Goal: Information Seeking & Learning: Learn about a topic

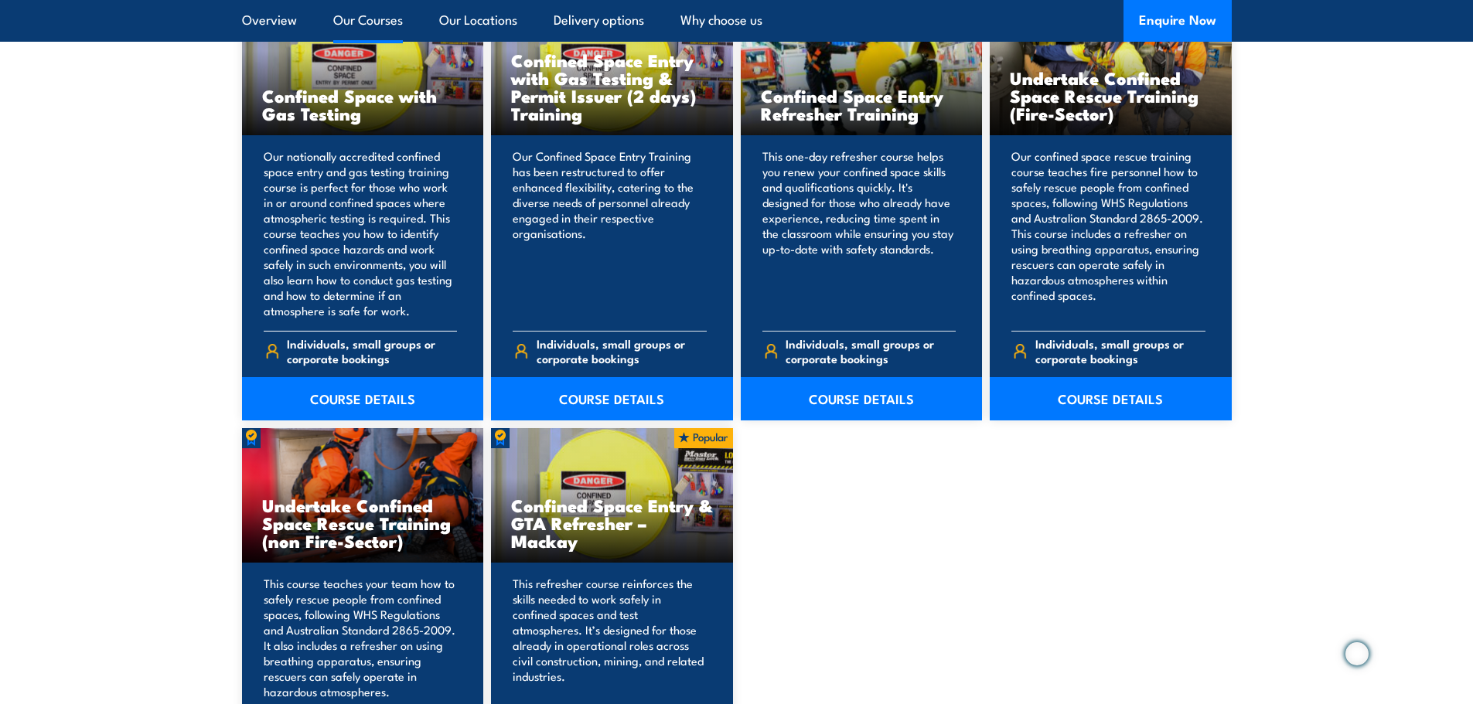
scroll to position [1082, 0]
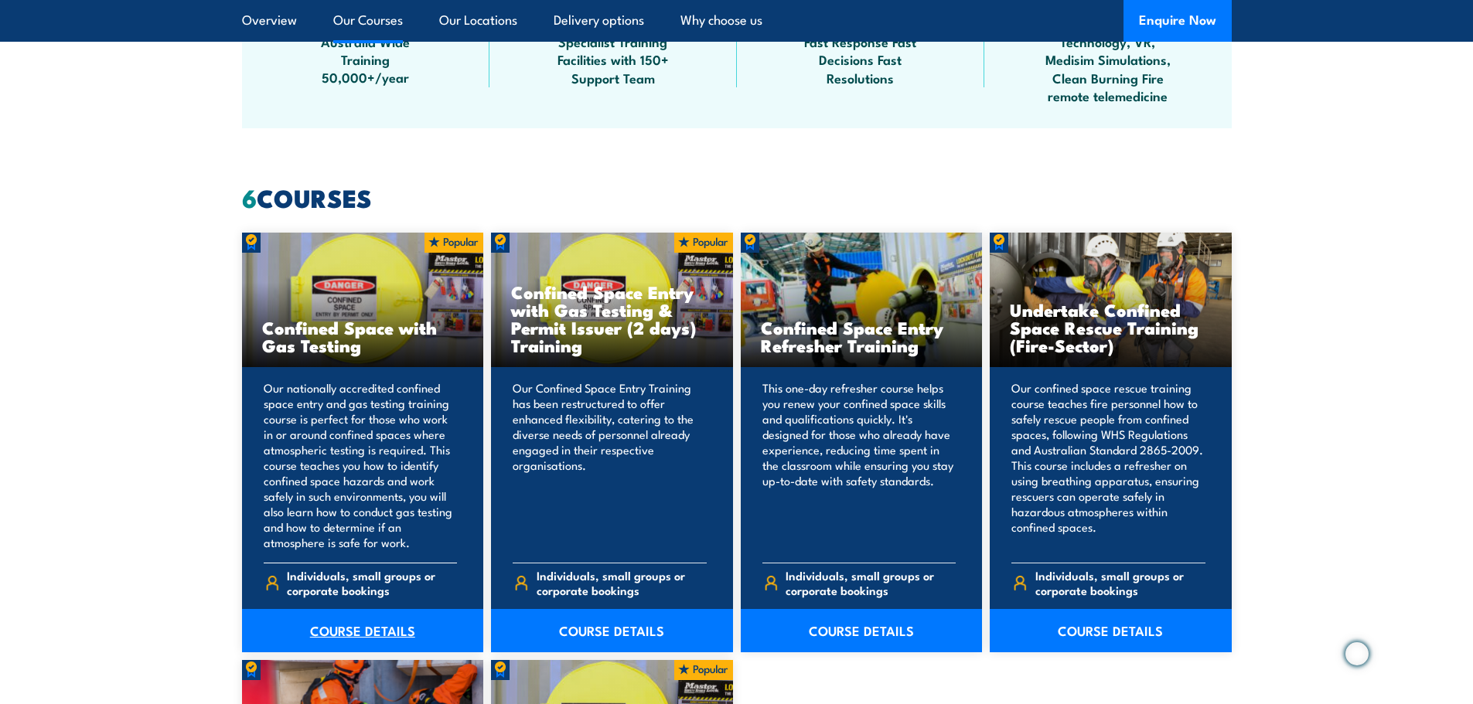
click at [354, 627] on link "COURSE DETAILS" at bounding box center [363, 630] width 242 height 43
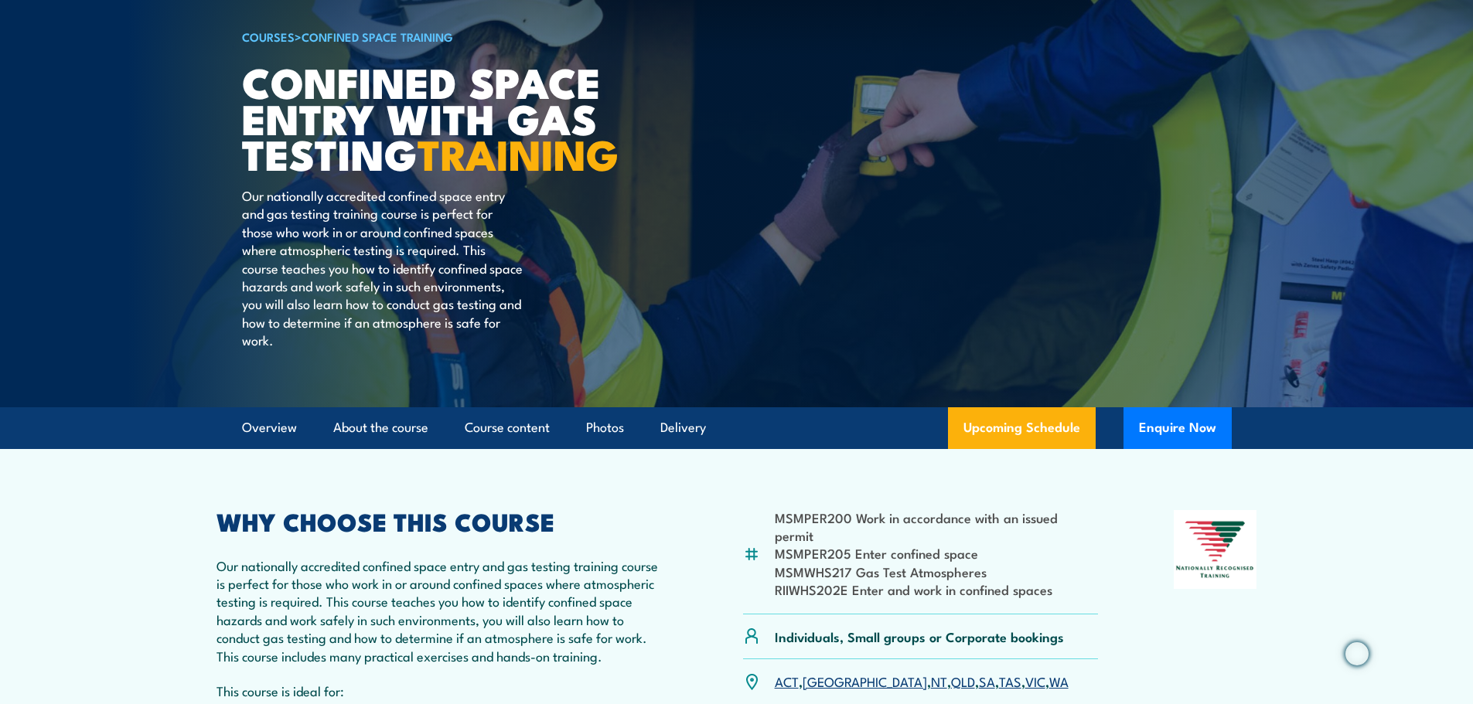
scroll to position [77, 0]
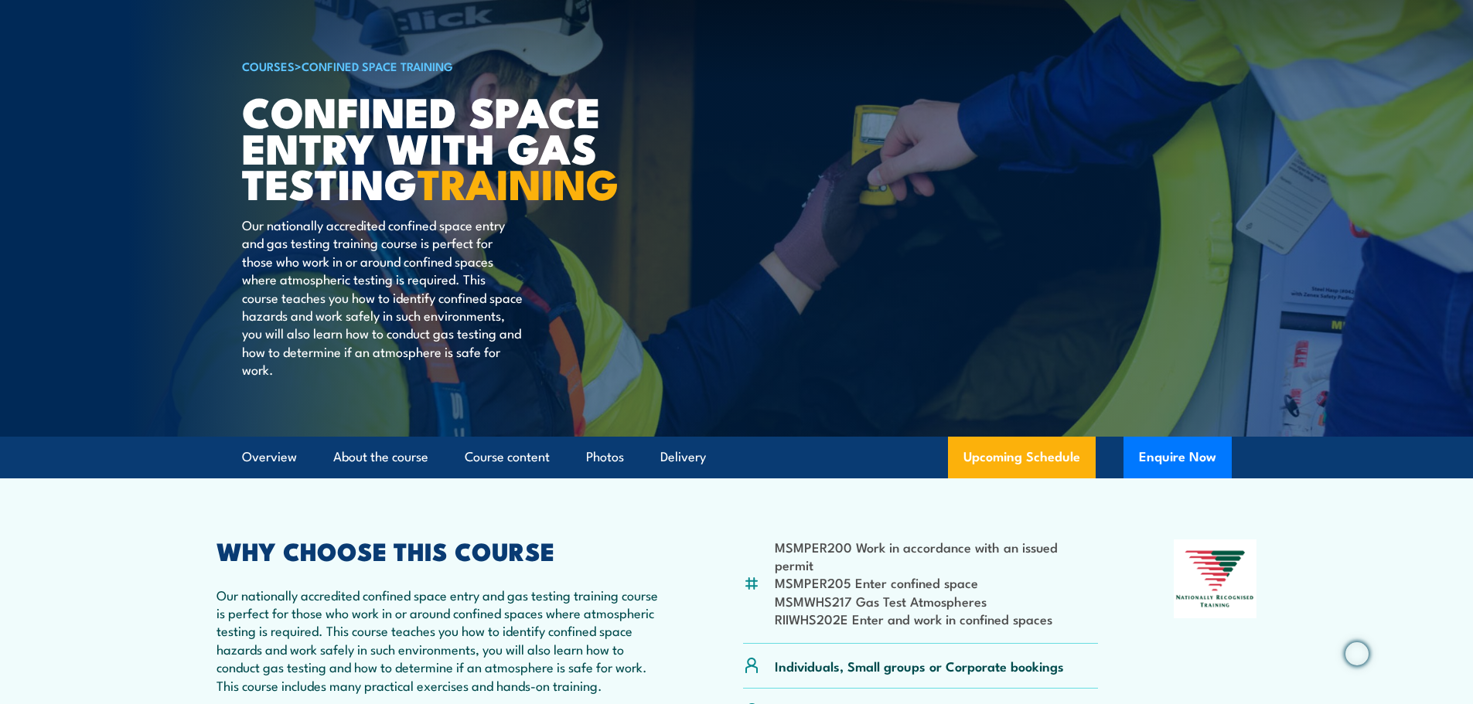
click at [1095, 610] on li "MSMWHS217 Gas Test Atmospheres" at bounding box center [937, 601] width 324 height 18
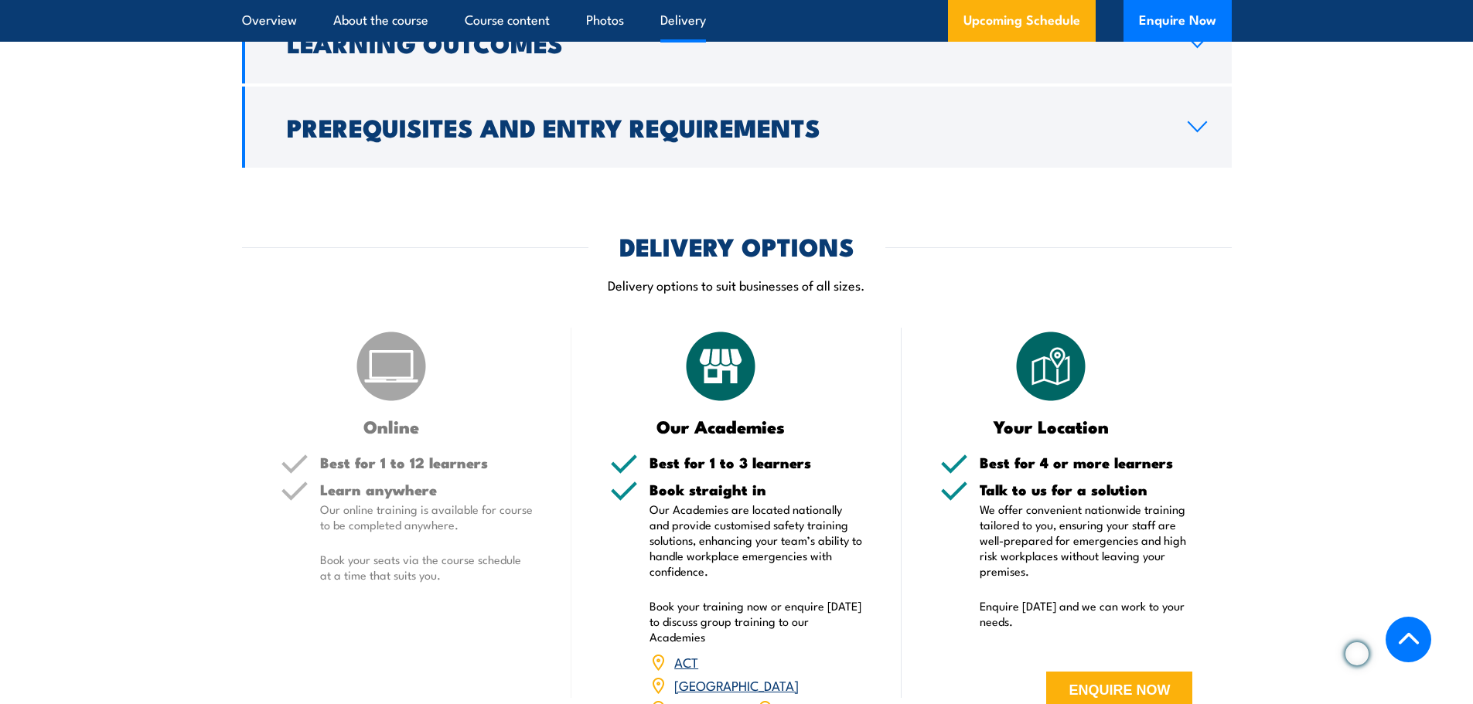
scroll to position [2087, 0]
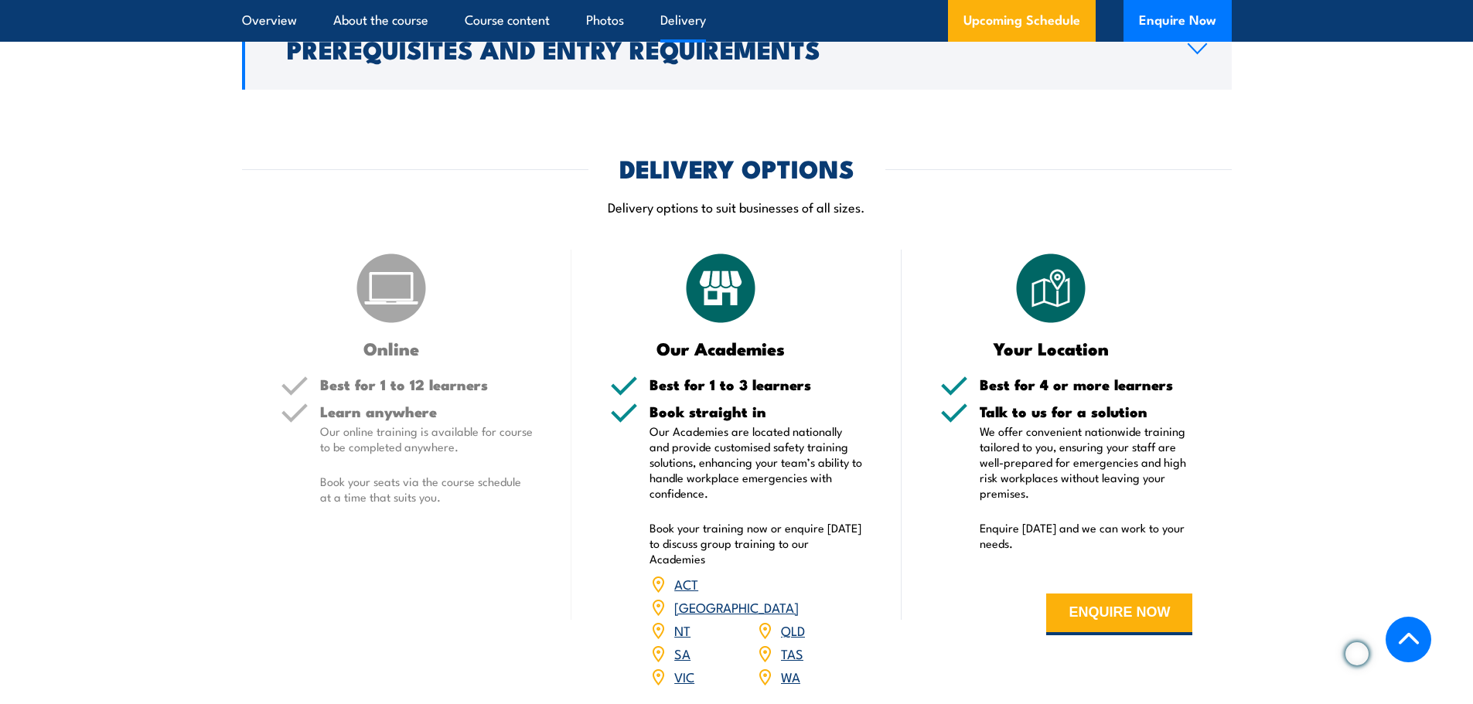
click at [684, 672] on link "VIC" at bounding box center [684, 676] width 20 height 19
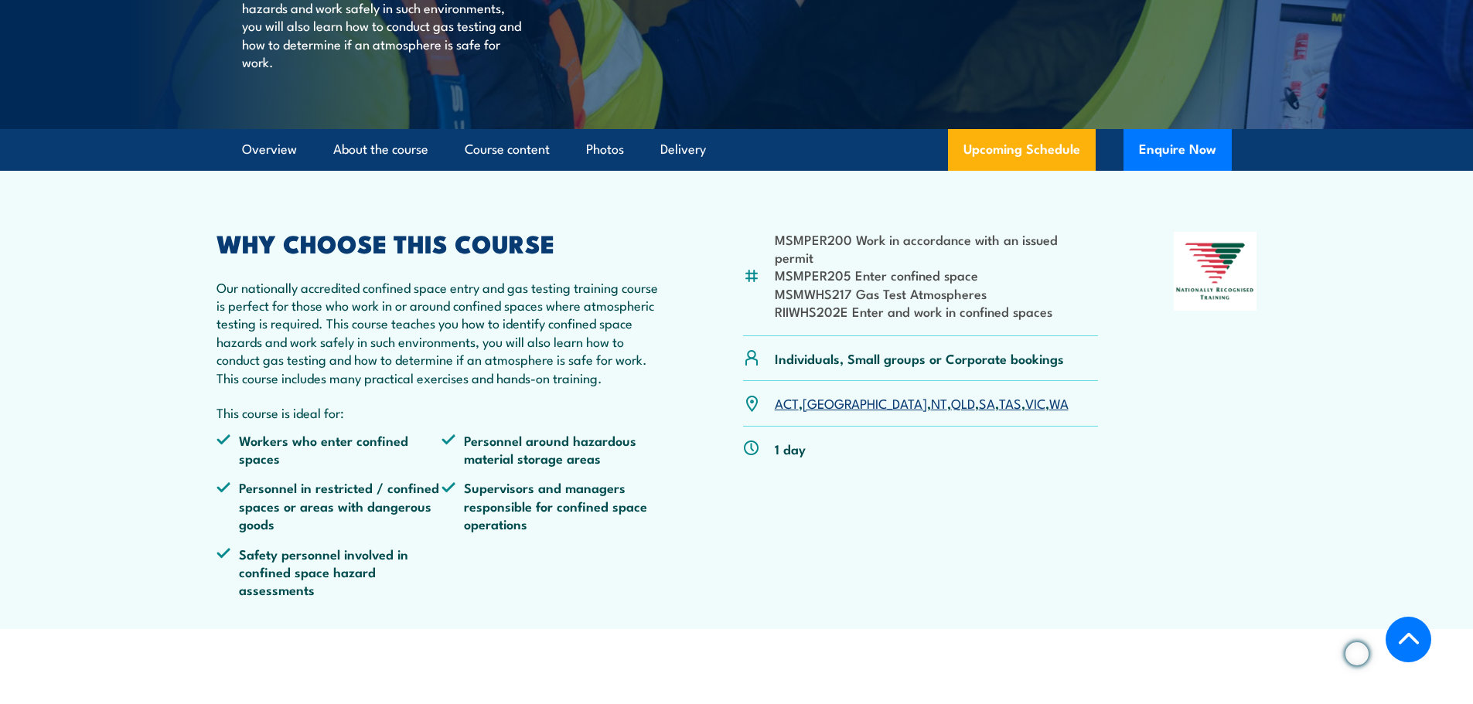
scroll to position [383, 0]
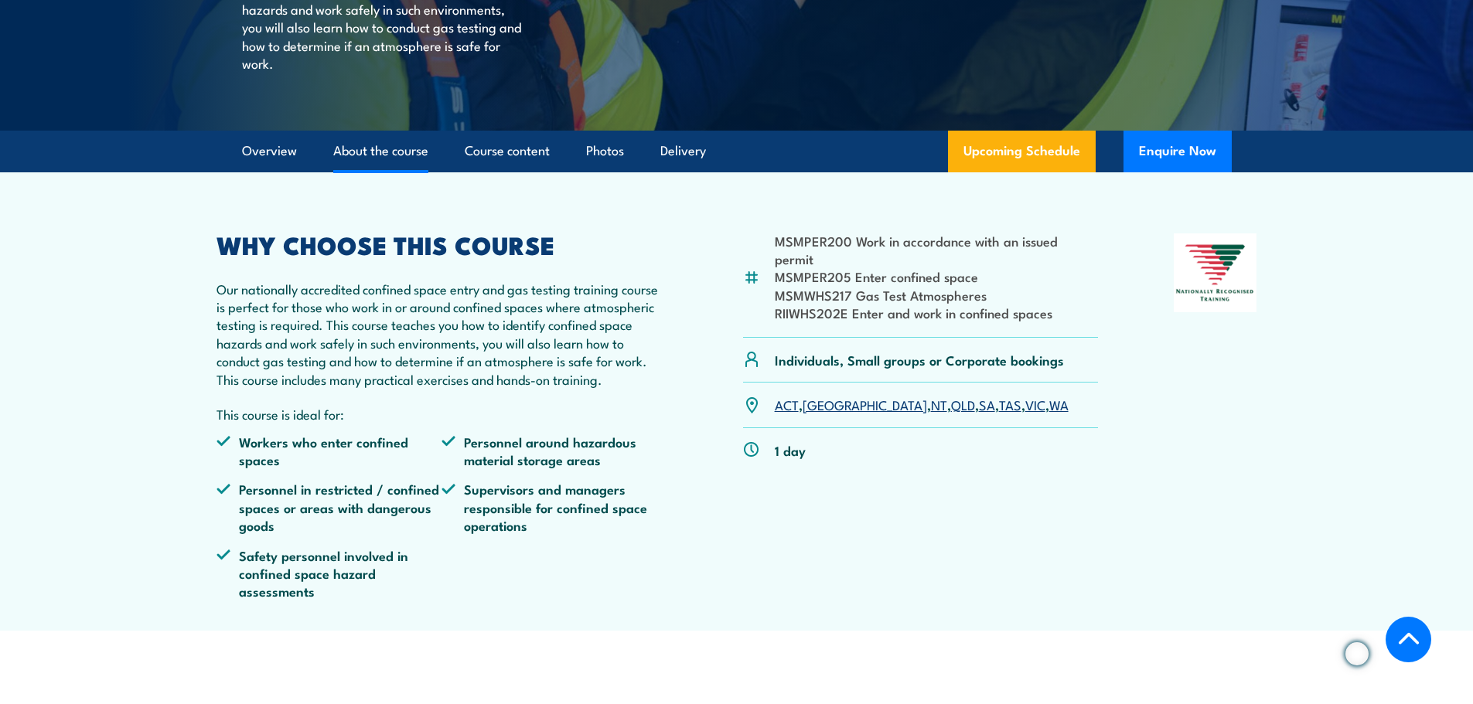
click at [377, 172] on link "About the course" at bounding box center [380, 151] width 95 height 41
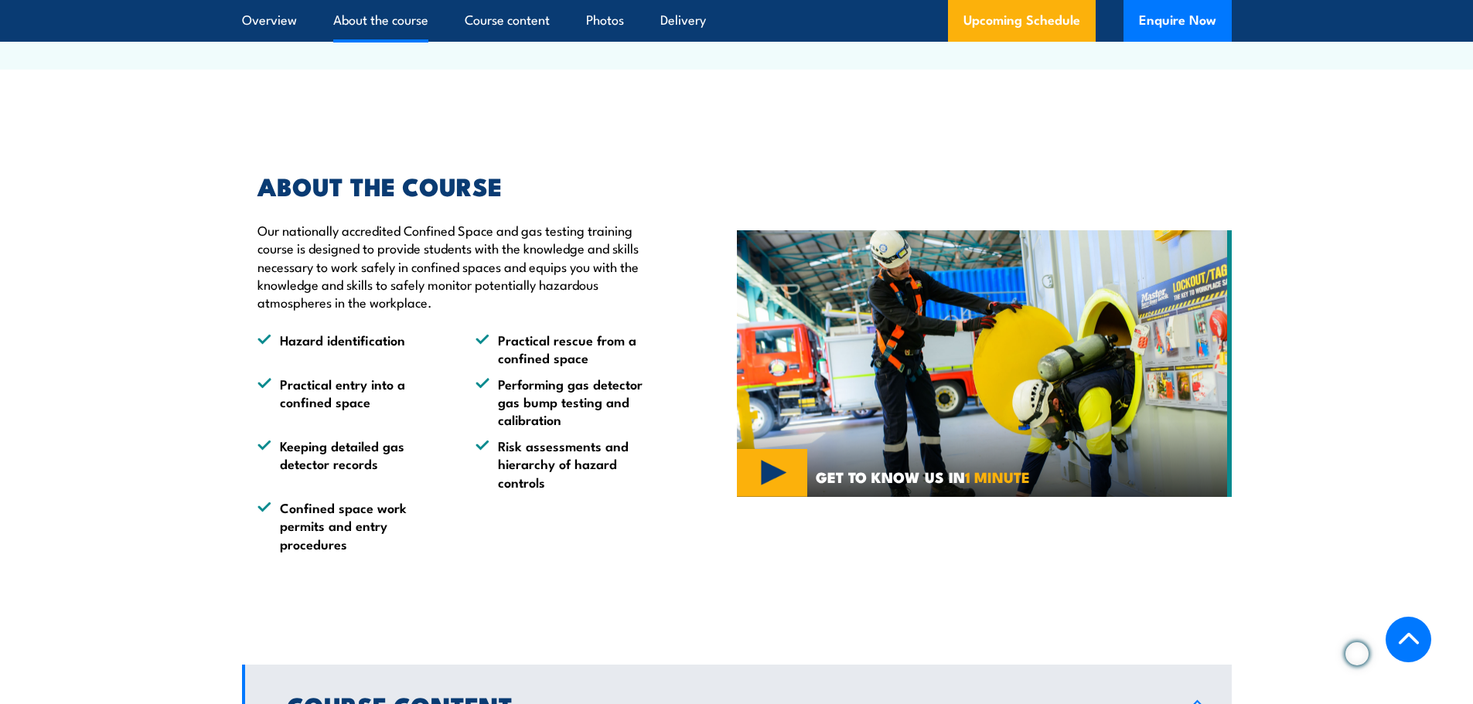
scroll to position [1020, 0]
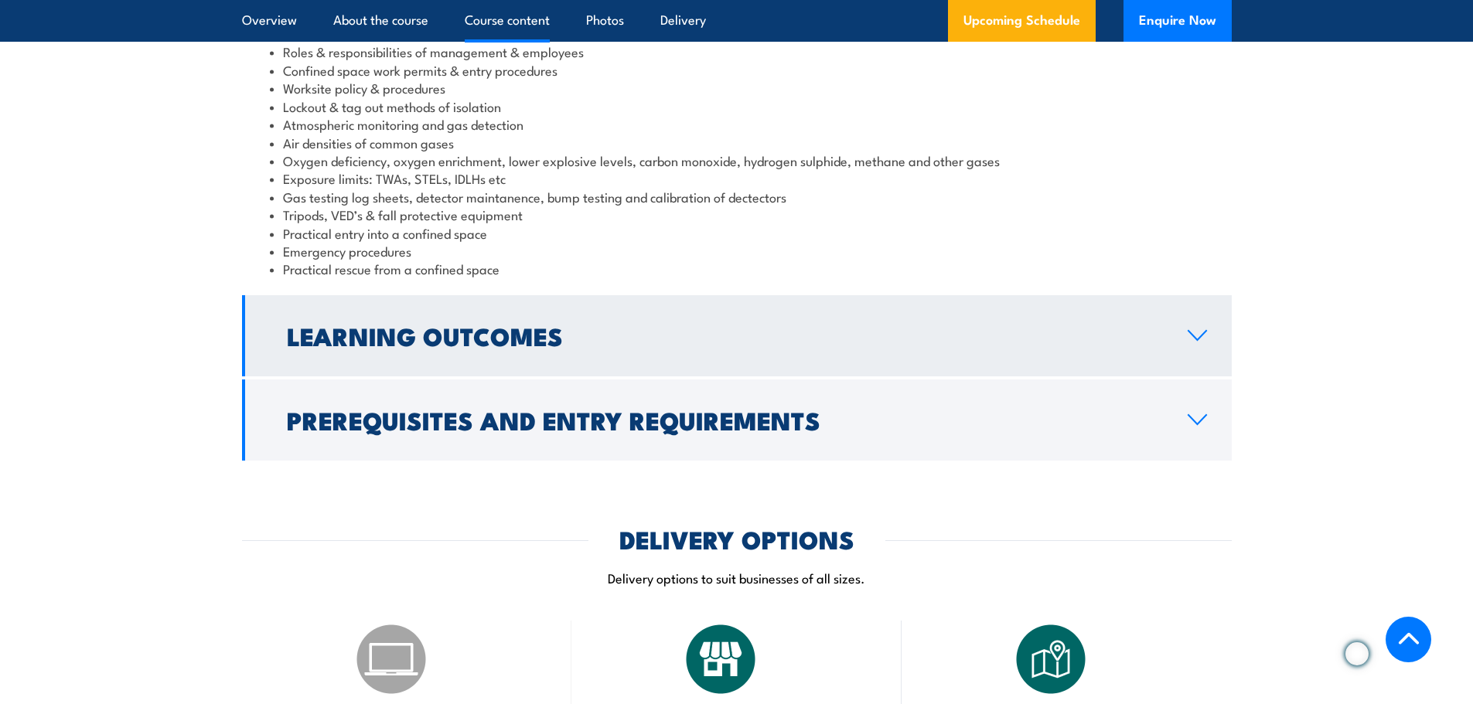
click at [560, 346] on h2 "Learning Outcomes" at bounding box center [725, 336] width 876 height 22
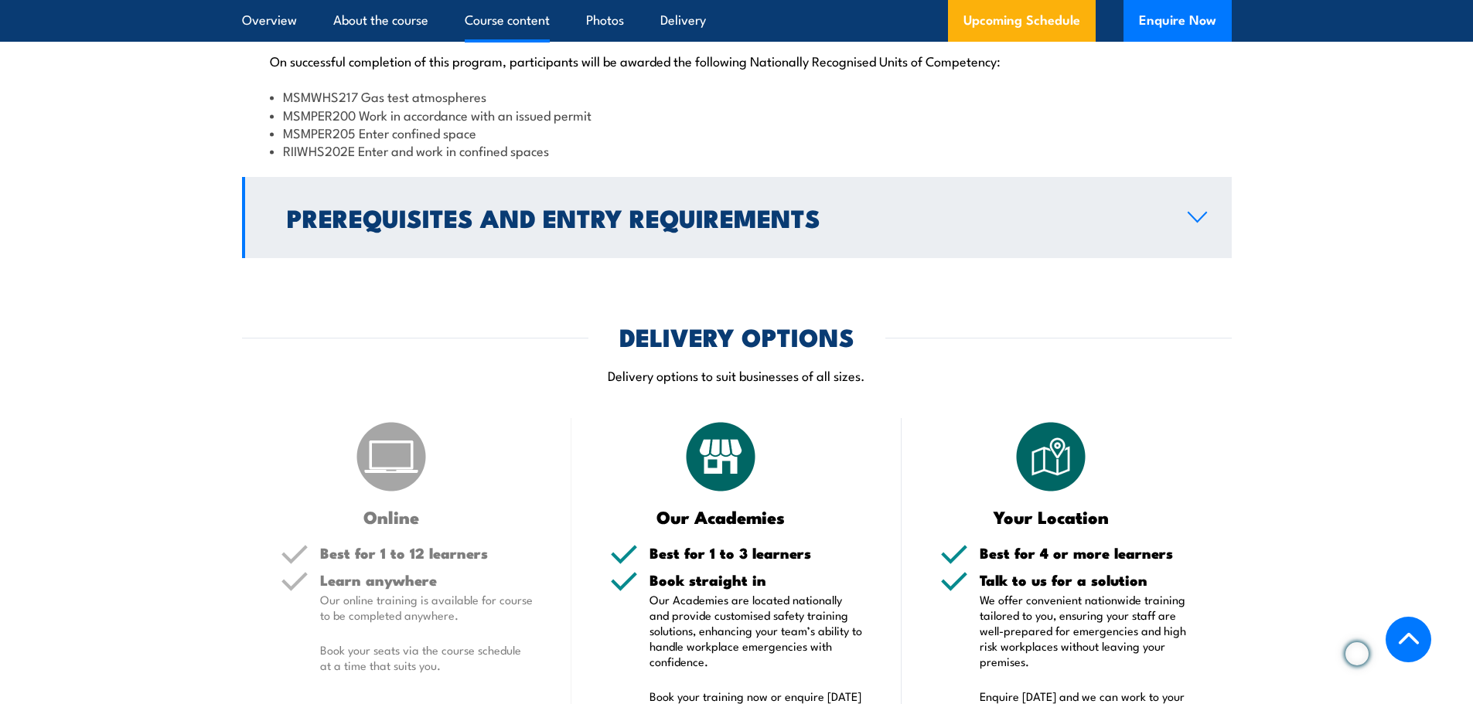
scroll to position [1789, 0]
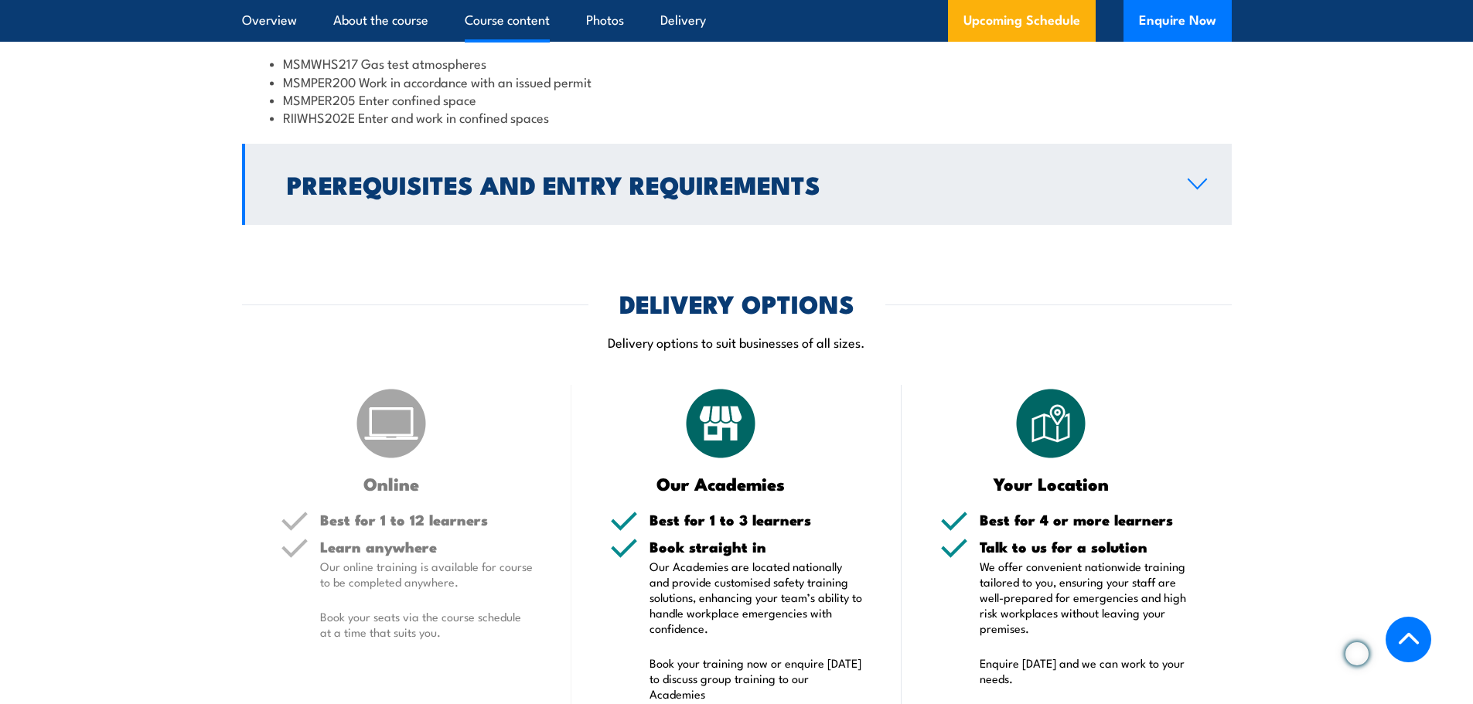
click at [632, 195] on h2 "Prerequisites and Entry Requirements" at bounding box center [725, 184] width 876 height 22
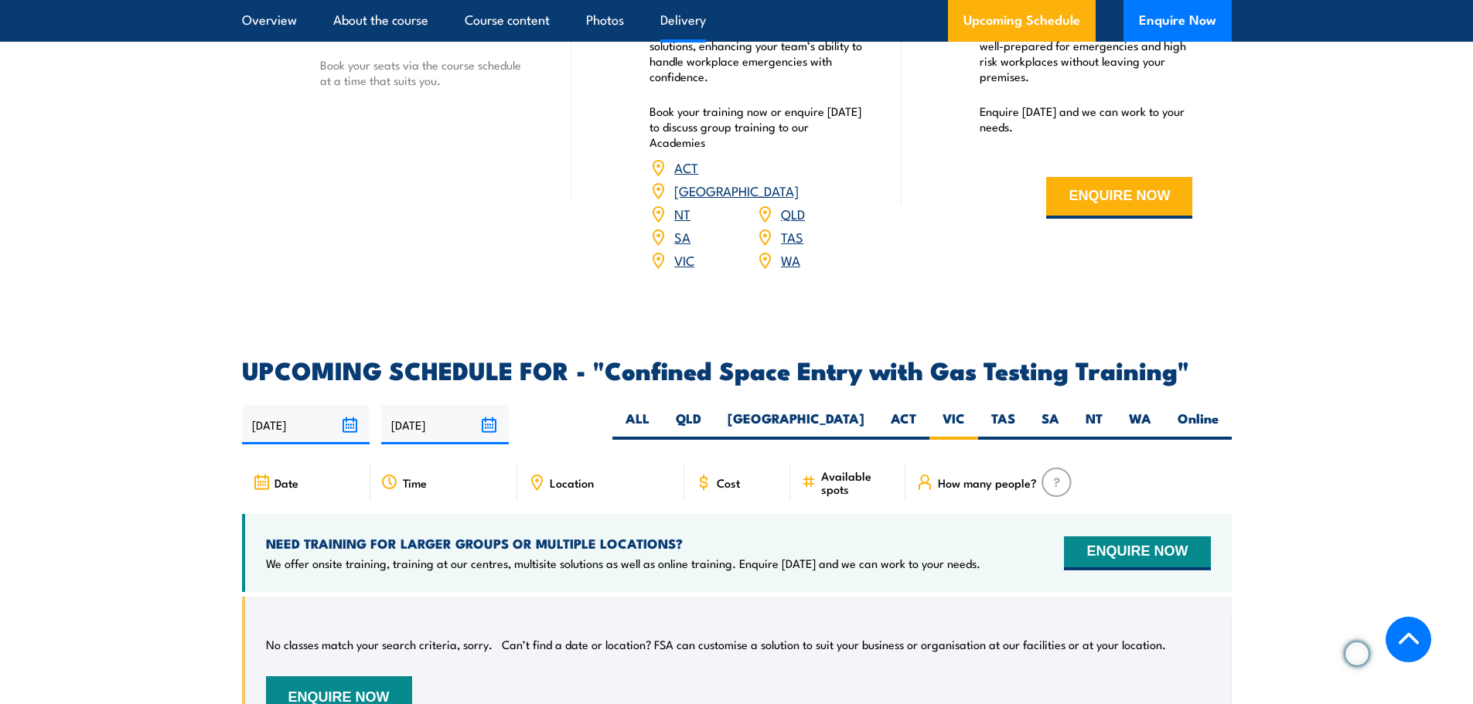
scroll to position [2407, 0]
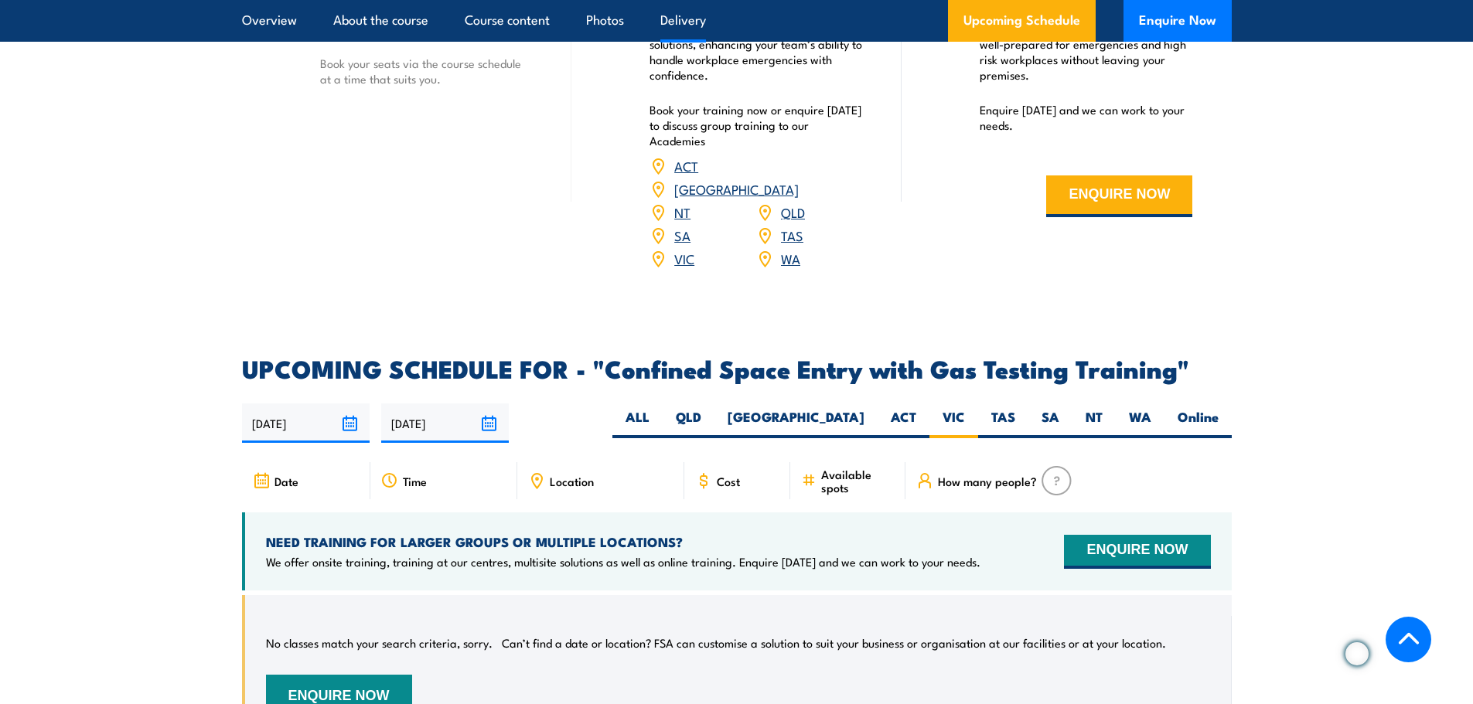
click at [1051, 478] on img at bounding box center [1056, 480] width 30 height 29
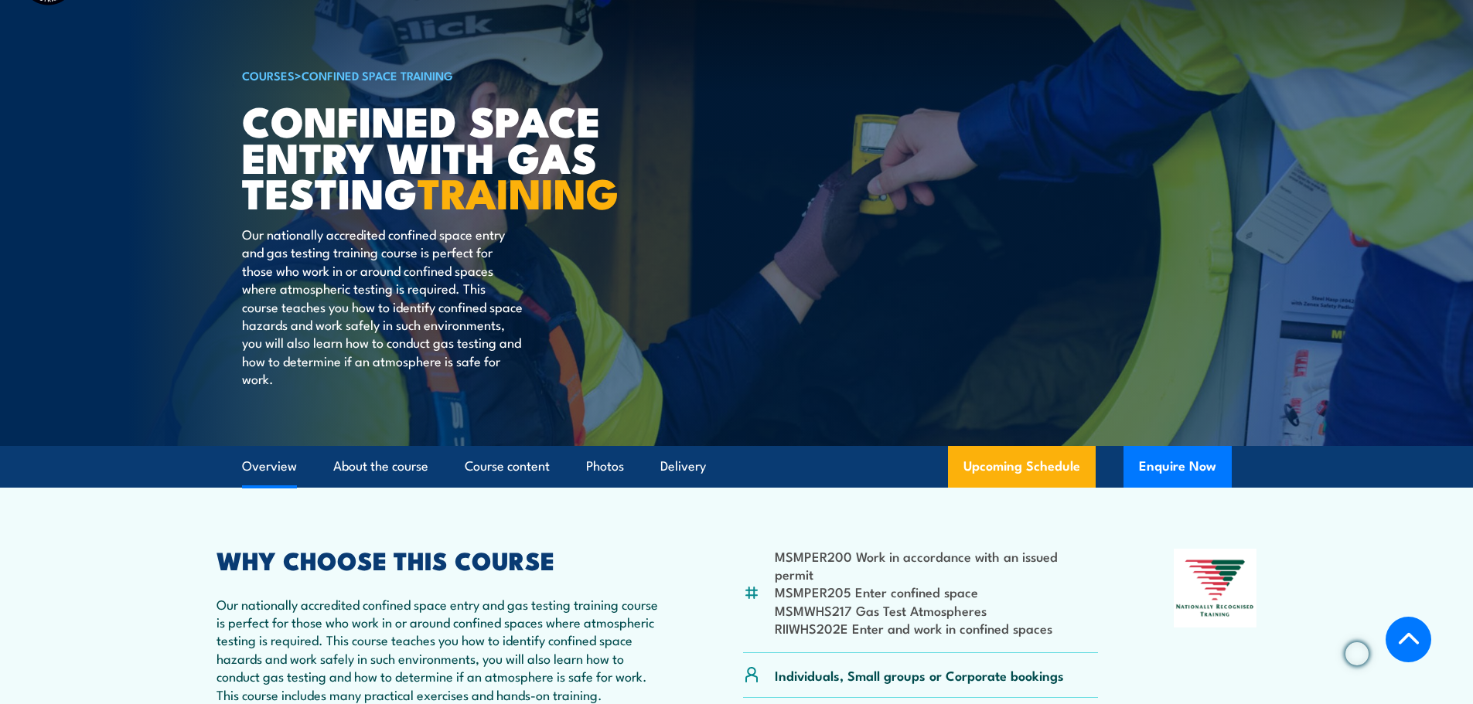
scroll to position [0, 0]
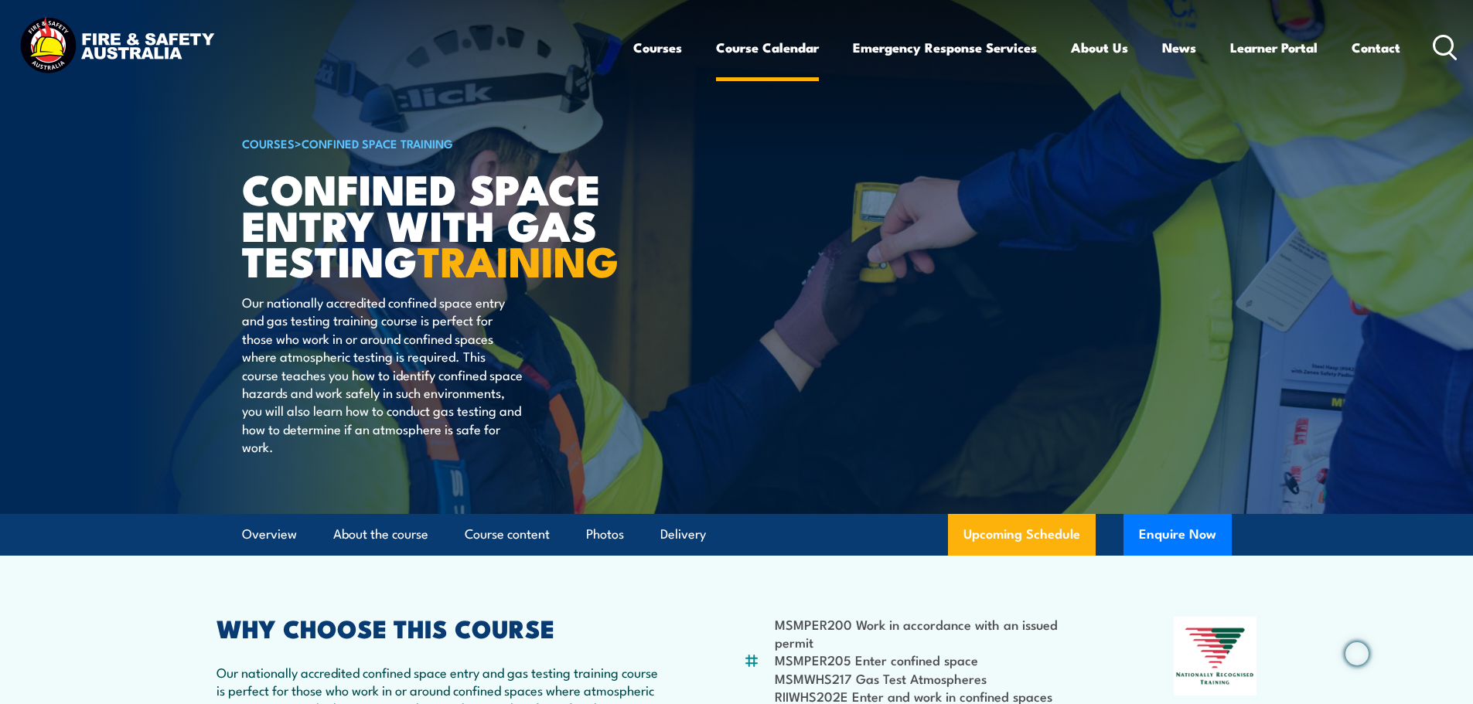
click at [789, 45] on link "Course Calendar" at bounding box center [767, 47] width 103 height 41
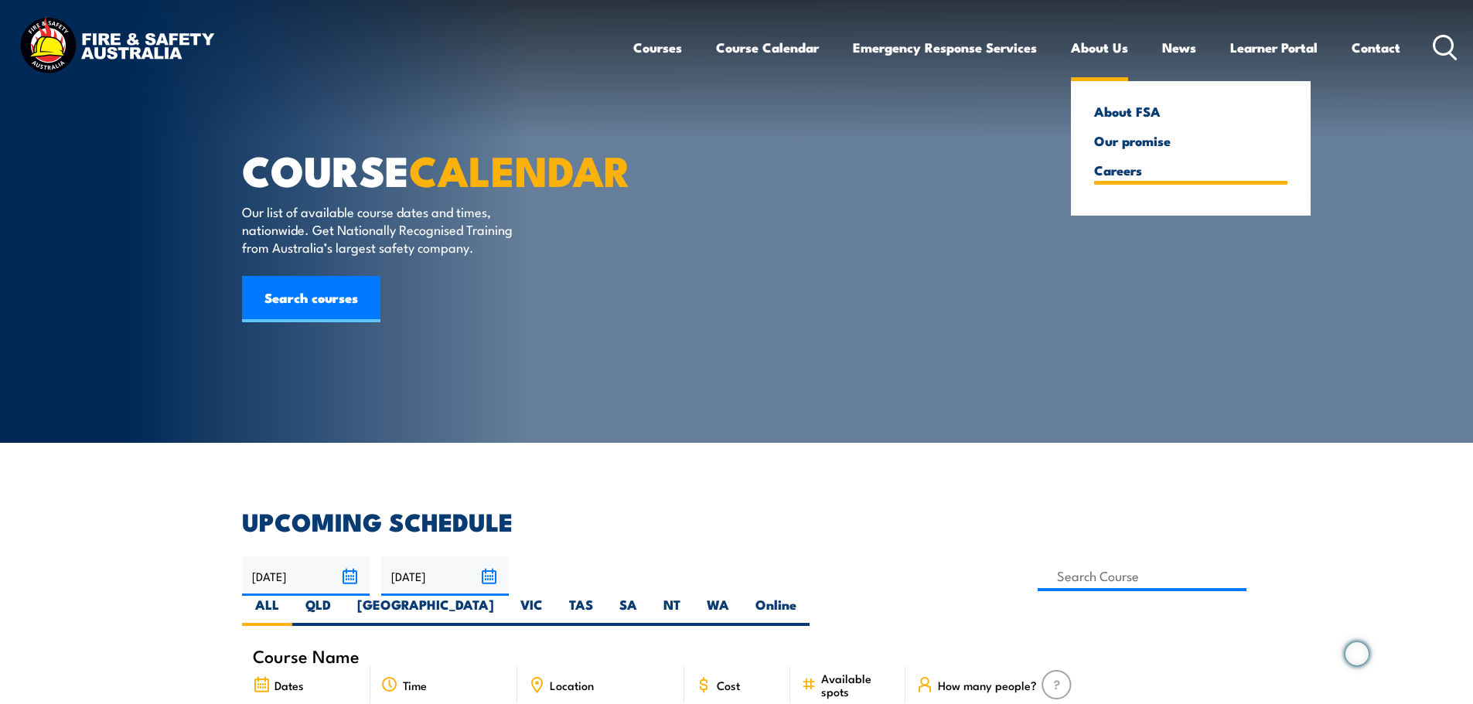
click at [1119, 171] on link "Careers" at bounding box center [1190, 170] width 193 height 14
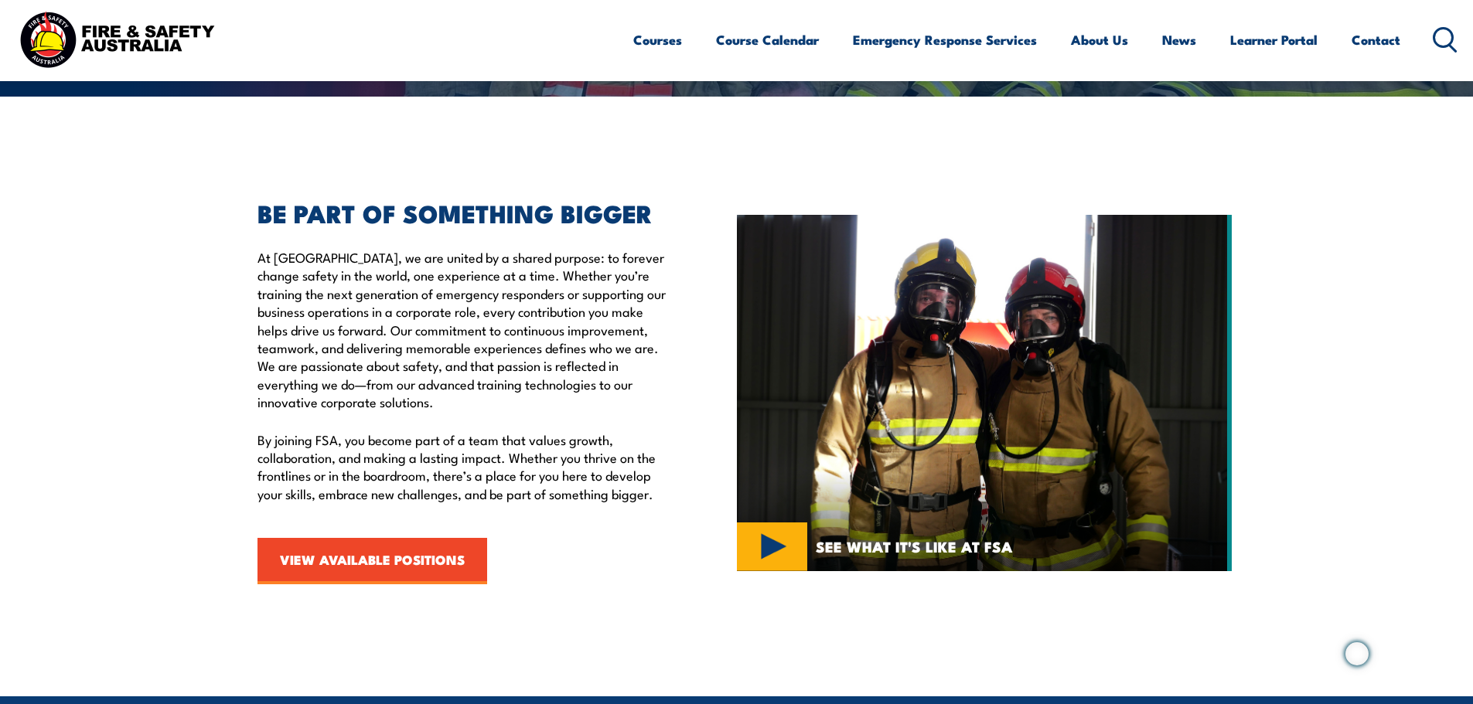
scroll to position [387, 0]
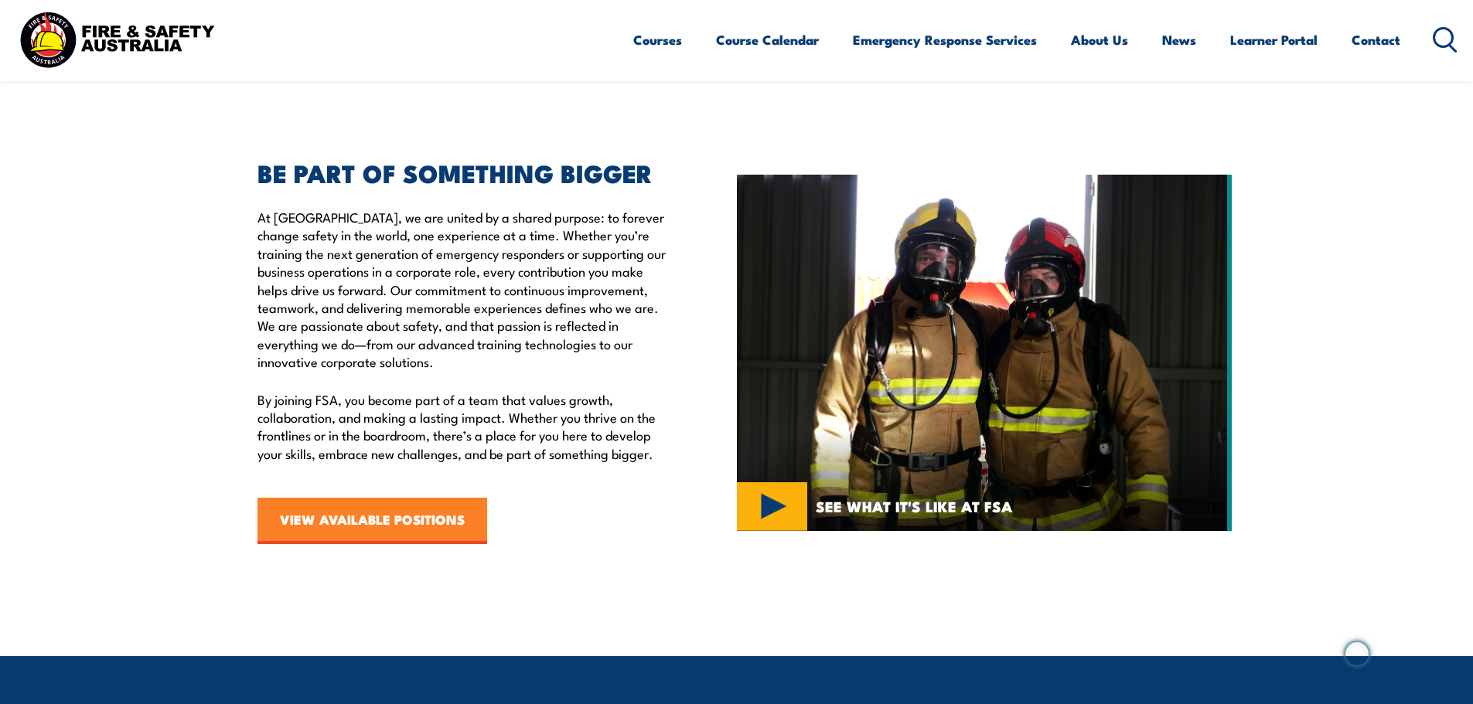
click at [405, 520] on link "VIEW AVAILABLE POSITIONS" at bounding box center [372, 521] width 230 height 46
